Goal: Task Accomplishment & Management: Use online tool/utility

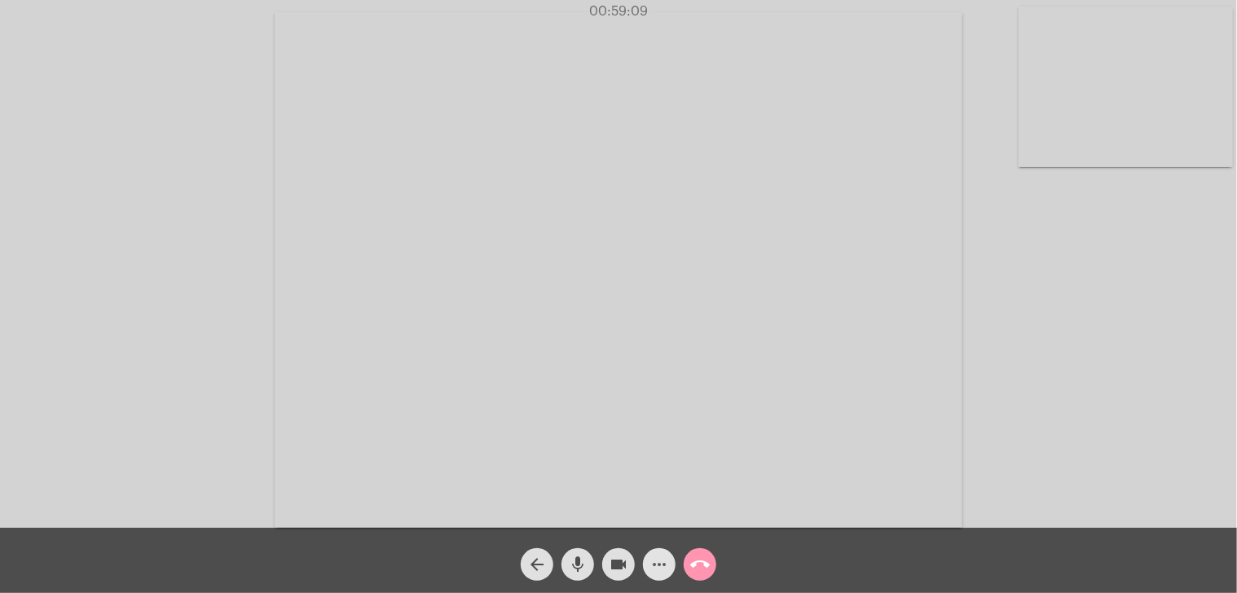
click at [655, 561] on mat-icon "more_horiz" at bounding box center [659, 565] width 20 height 20
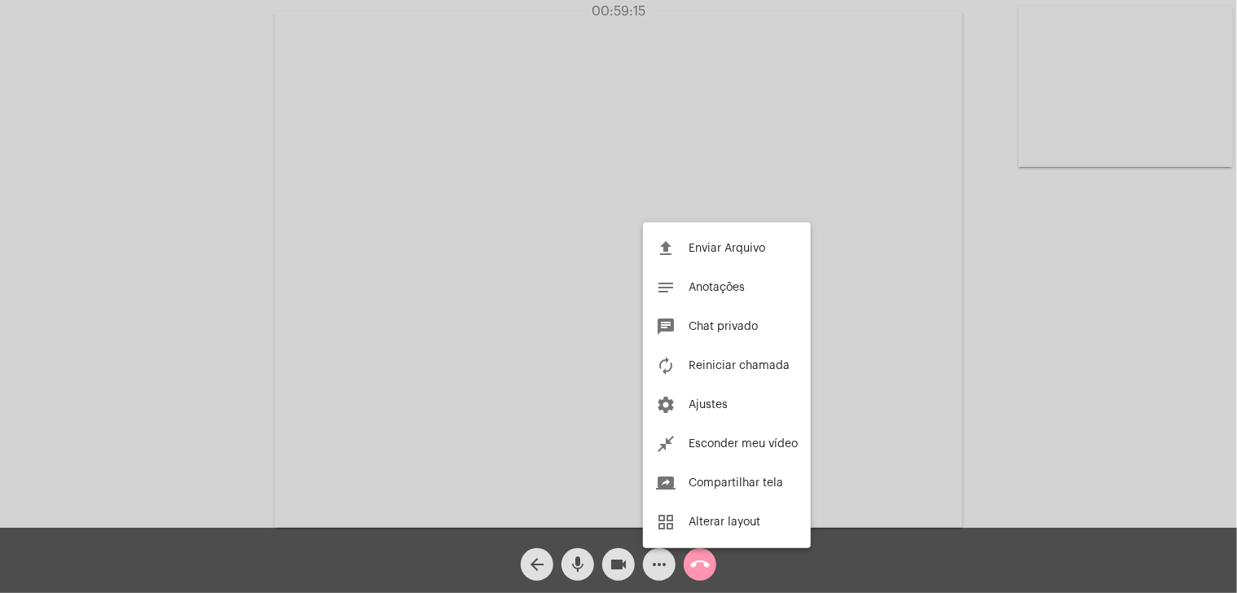
click at [1033, 341] on div at bounding box center [618, 296] width 1237 height 593
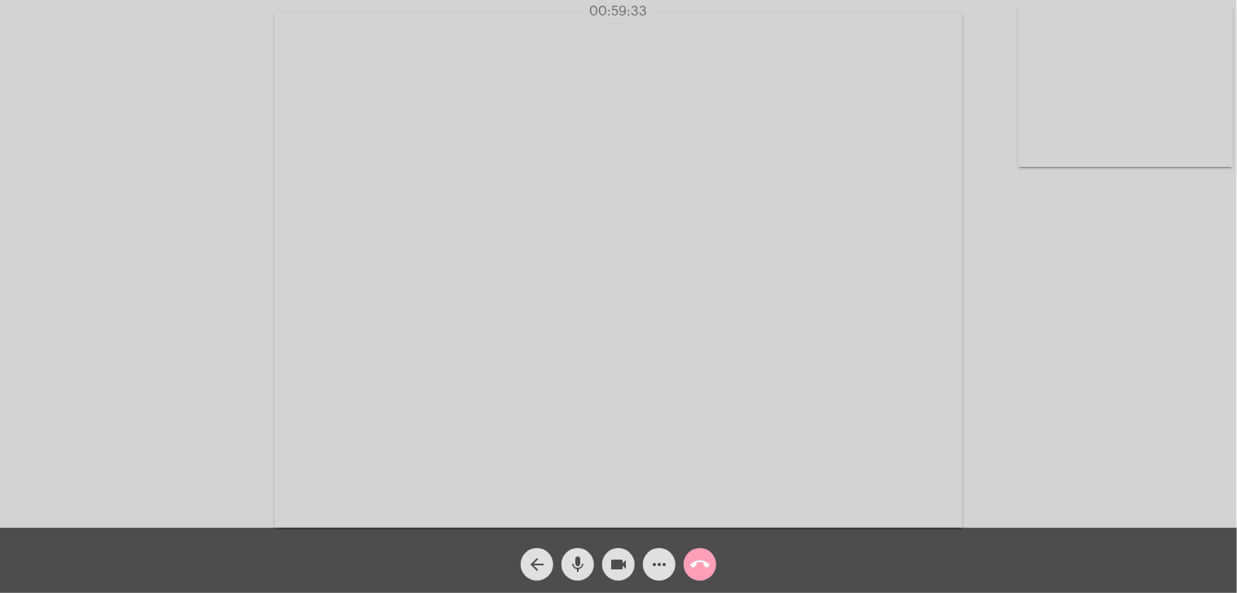
click at [698, 570] on mat-icon "call_end" at bounding box center [700, 565] width 20 height 20
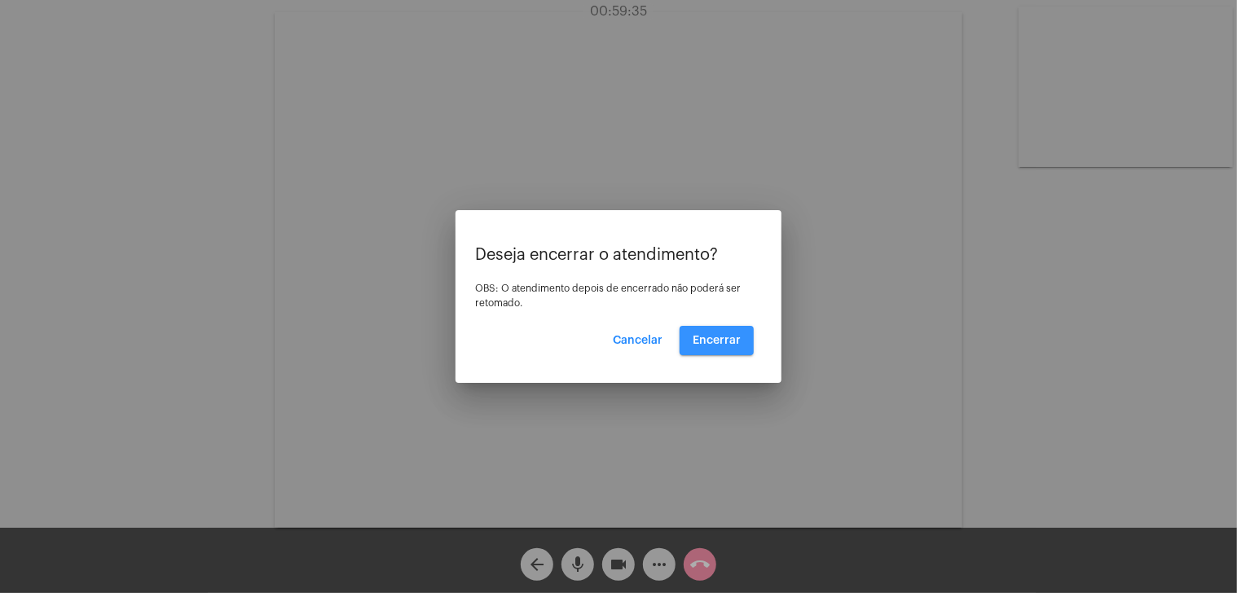
click at [712, 328] on button "Encerrar" at bounding box center [717, 340] width 74 height 29
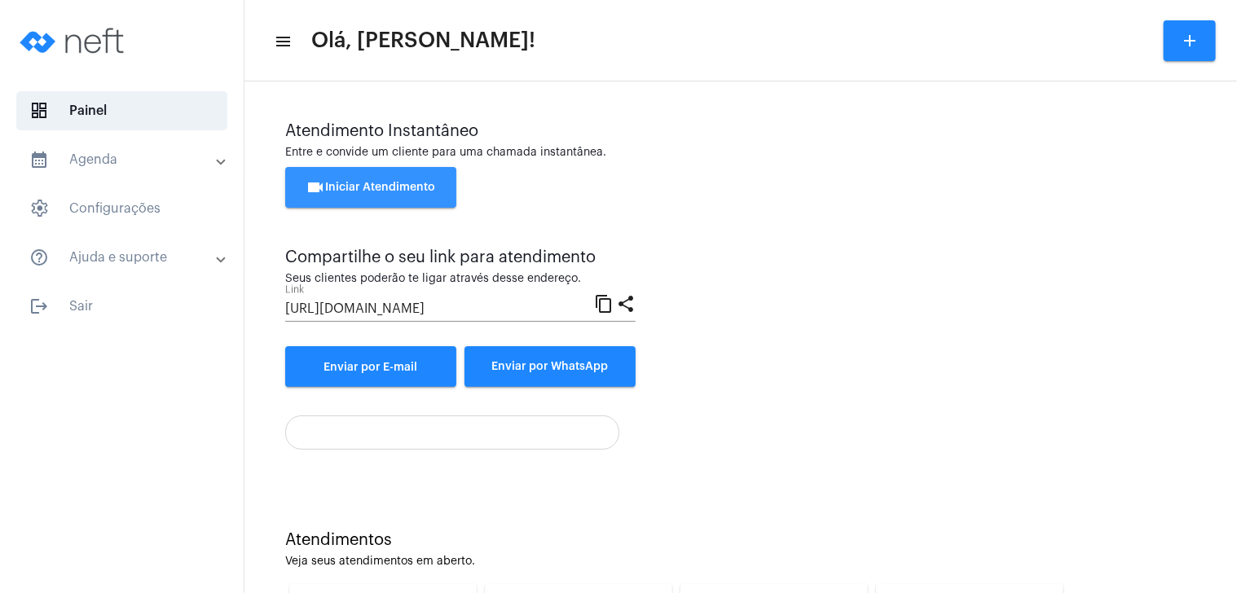
click at [391, 183] on span "videocam Iniciar Atendimento" at bounding box center [371, 187] width 130 height 11
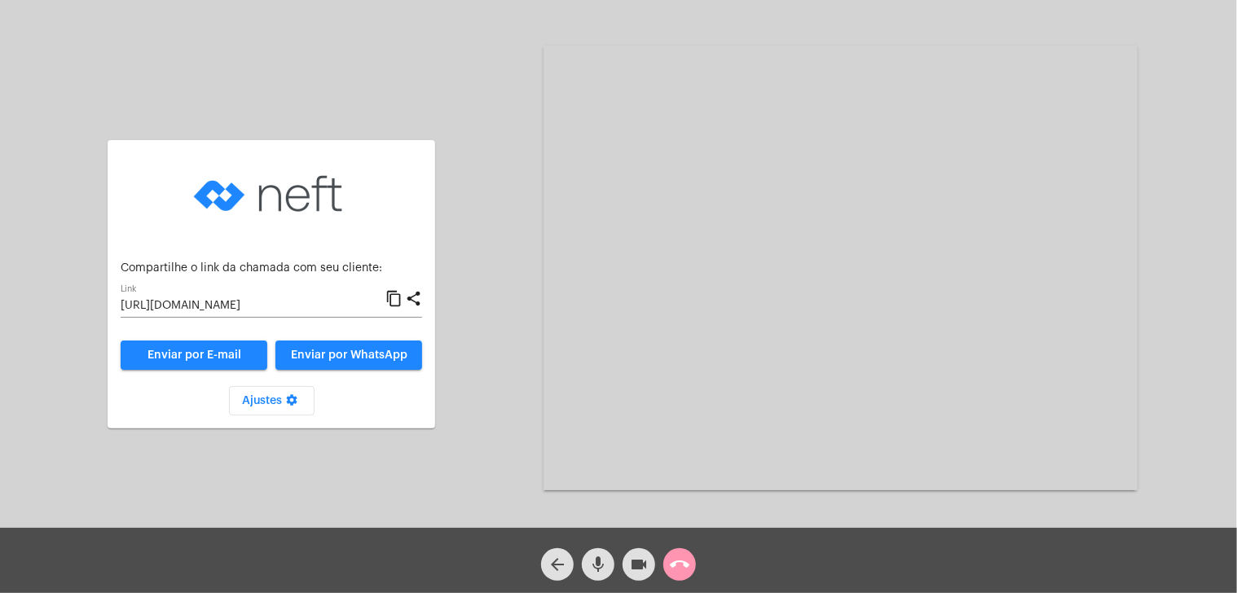
click at [390, 293] on mat-icon "content_copy" at bounding box center [393, 299] width 17 height 20
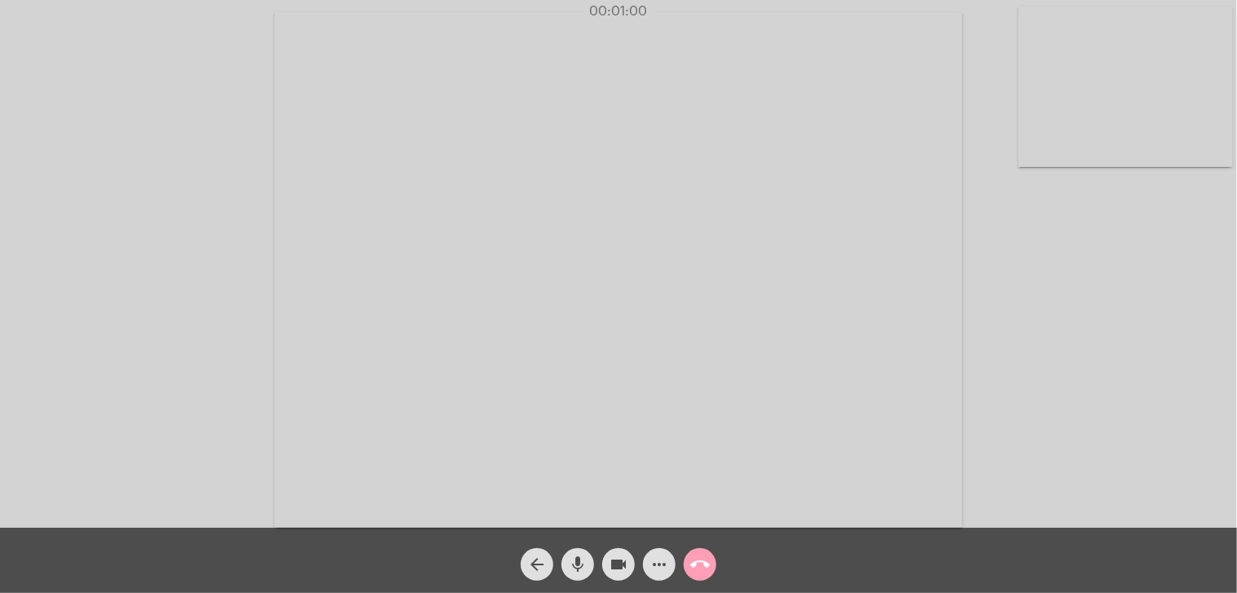
click at [698, 556] on mat-icon "call_end" at bounding box center [700, 565] width 20 height 20
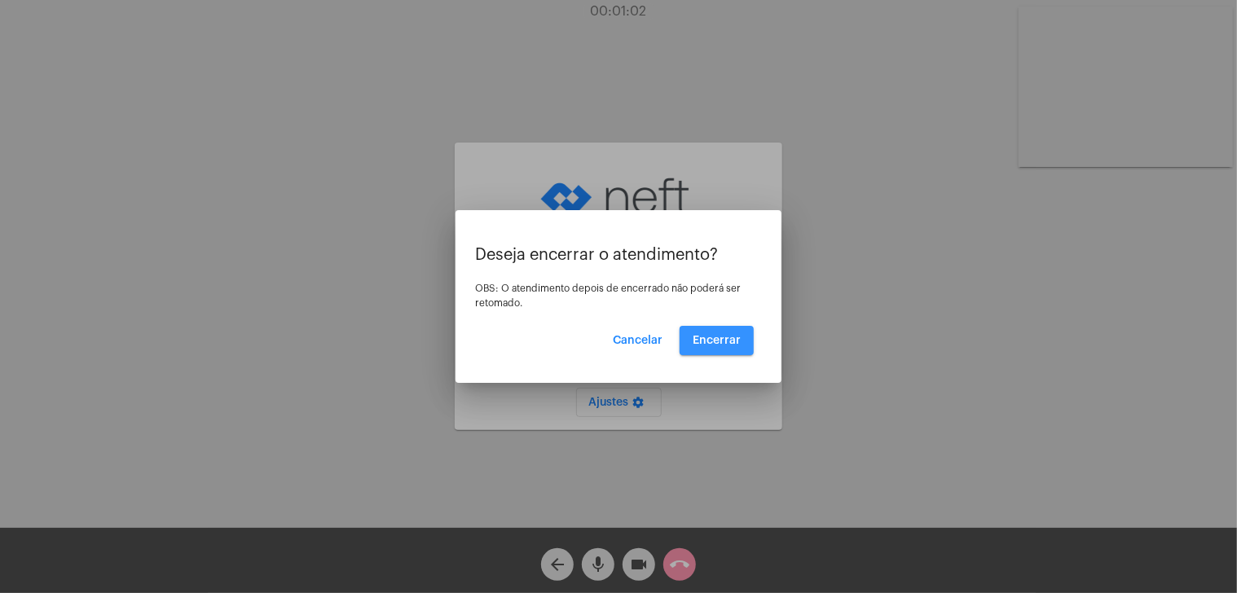
click at [715, 331] on button "Encerrar" at bounding box center [717, 340] width 74 height 29
